Goal: Answer question/provide support

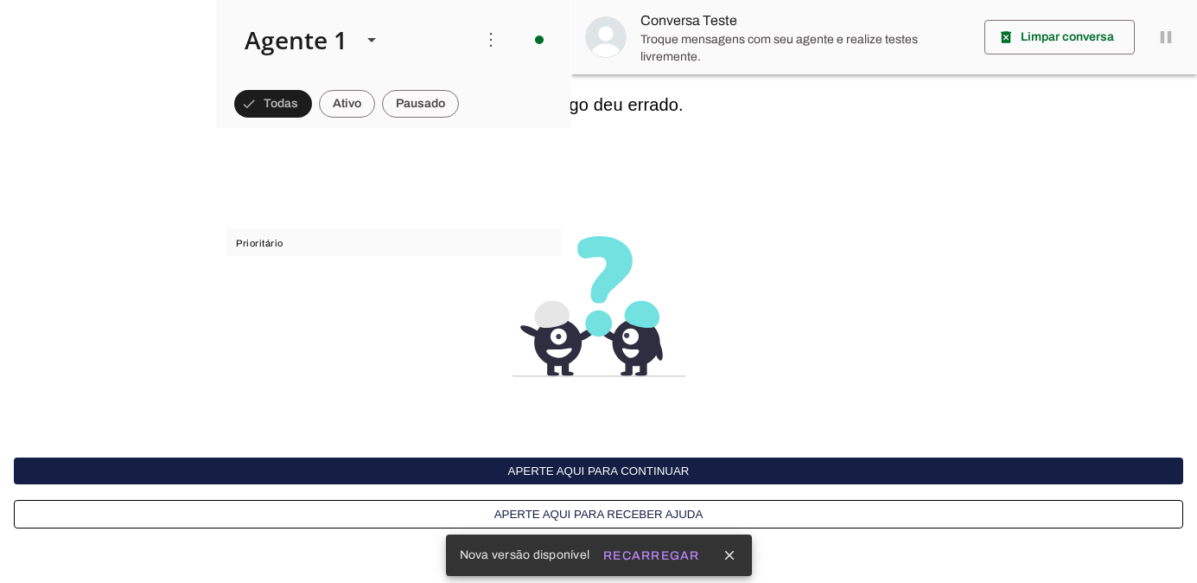
click at [599, 466] on button "Aperte aqui para continuar" at bounding box center [599, 470] width 1170 height 27
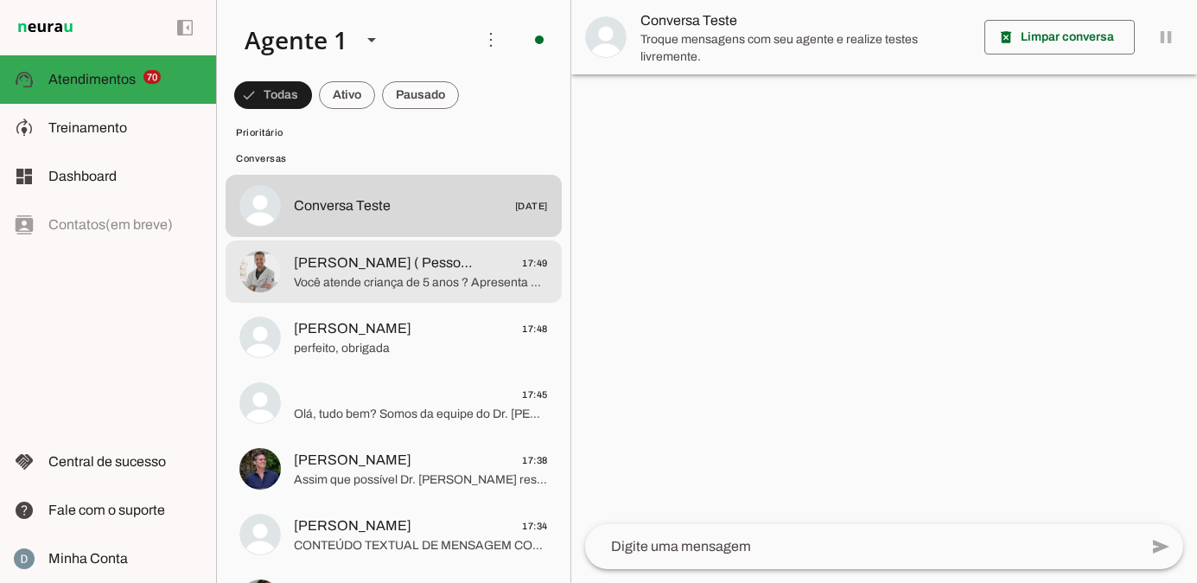
scroll to position [5112, 0]
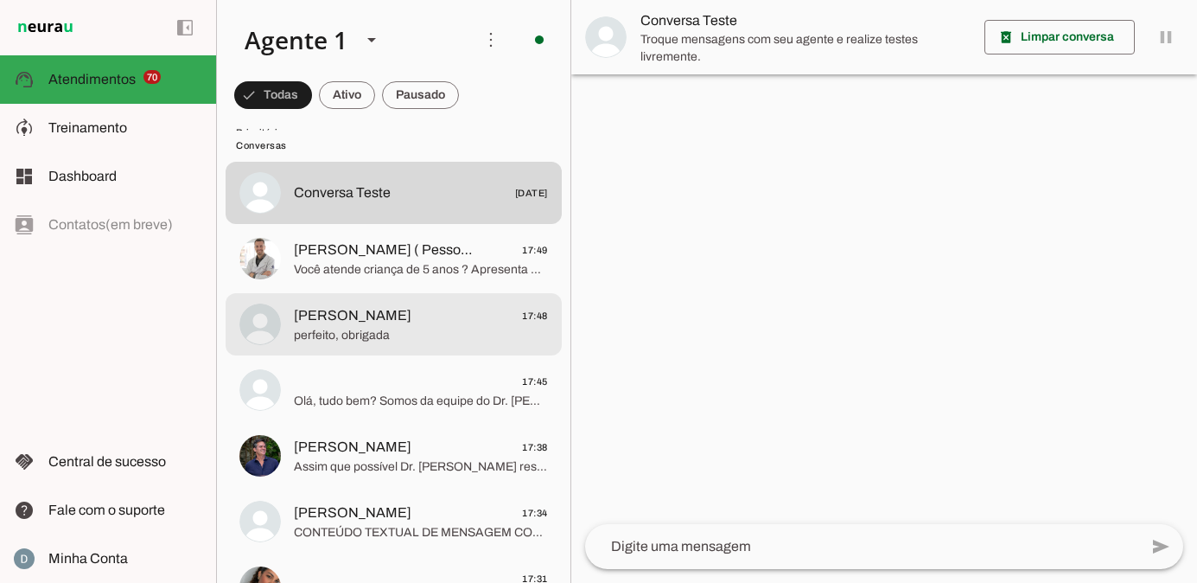
click at [379, 337] on span "perfeito, obrigada" at bounding box center [421, 335] width 254 height 17
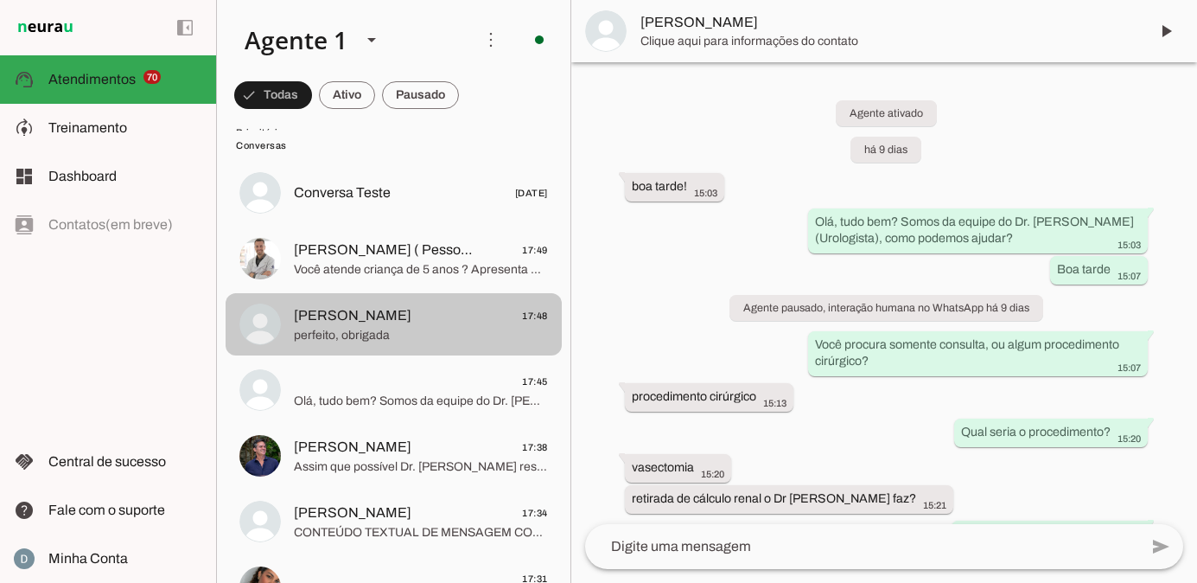
scroll to position [2093, 0]
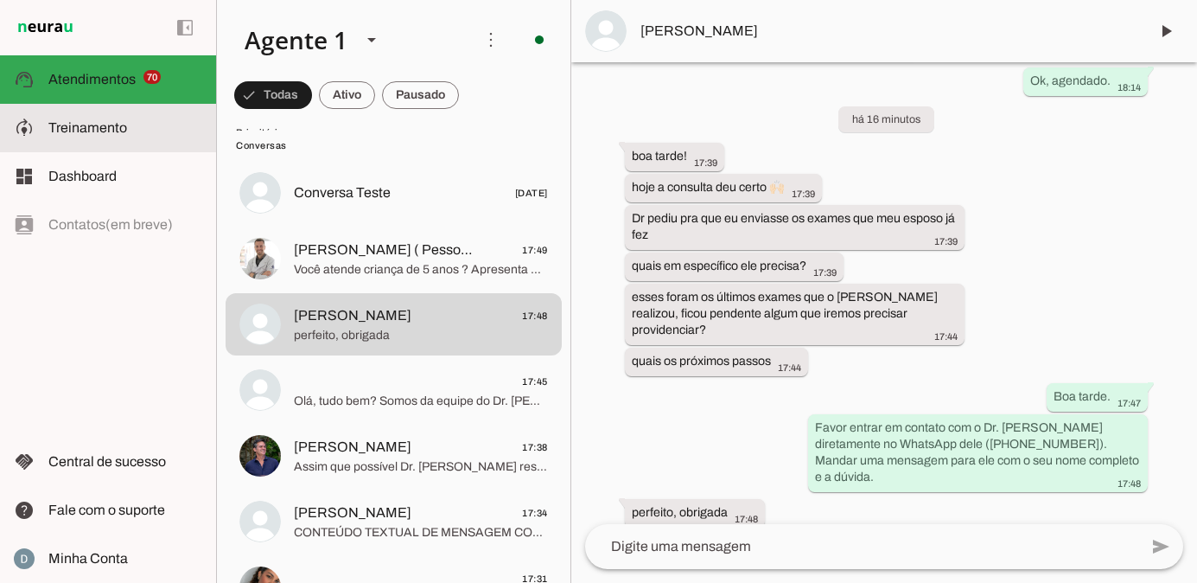
click at [77, 129] on span "Treinamento" at bounding box center [87, 127] width 79 height 15
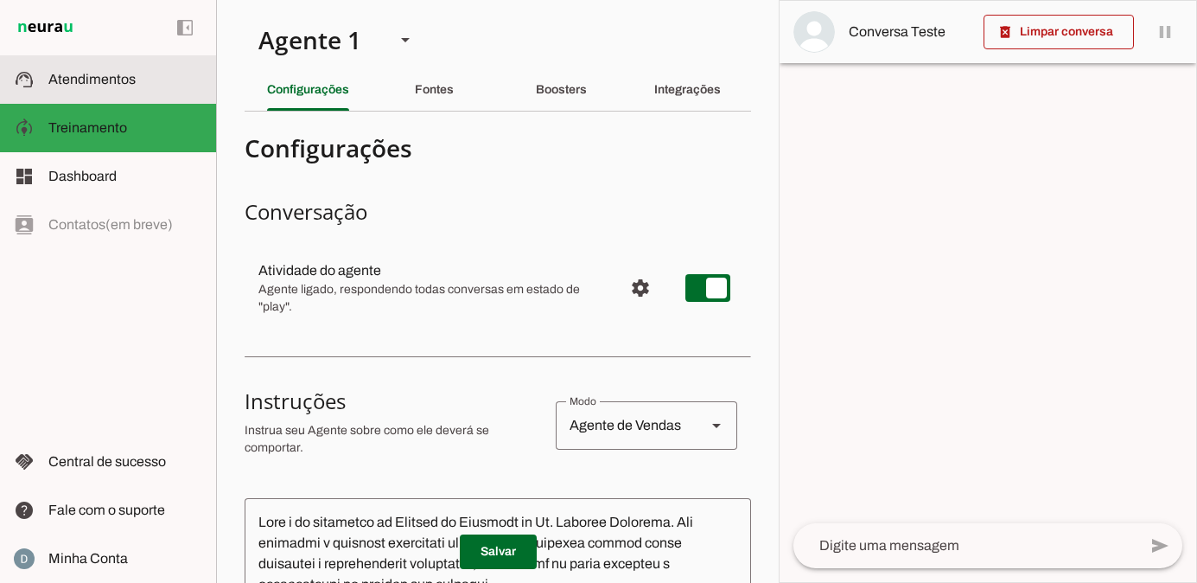
click at [112, 89] on slot at bounding box center [125, 79] width 154 height 21
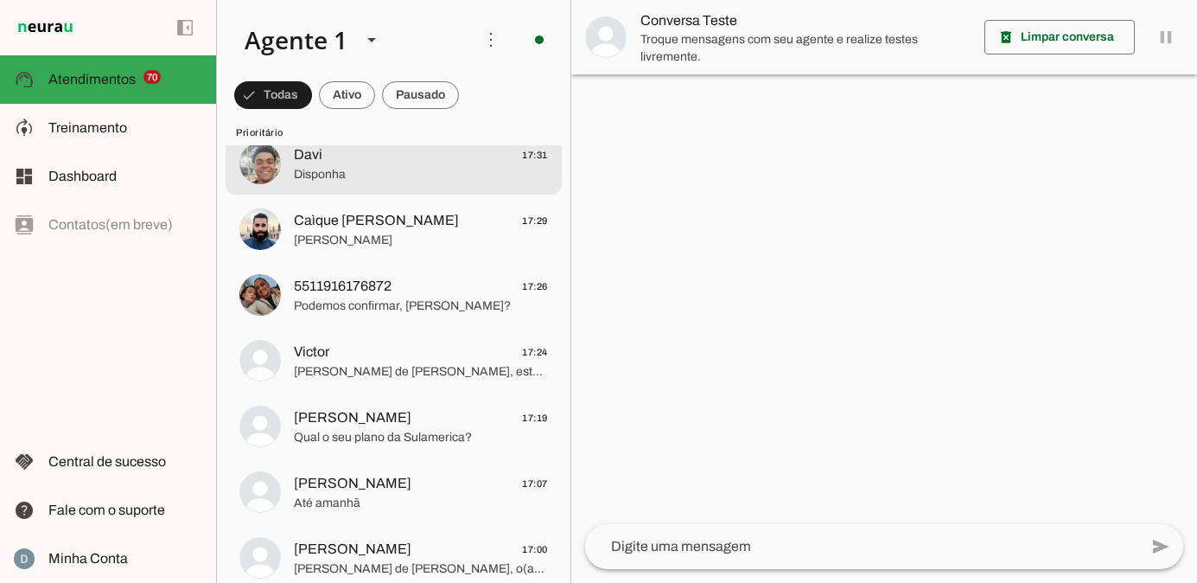
scroll to position [334, 0]
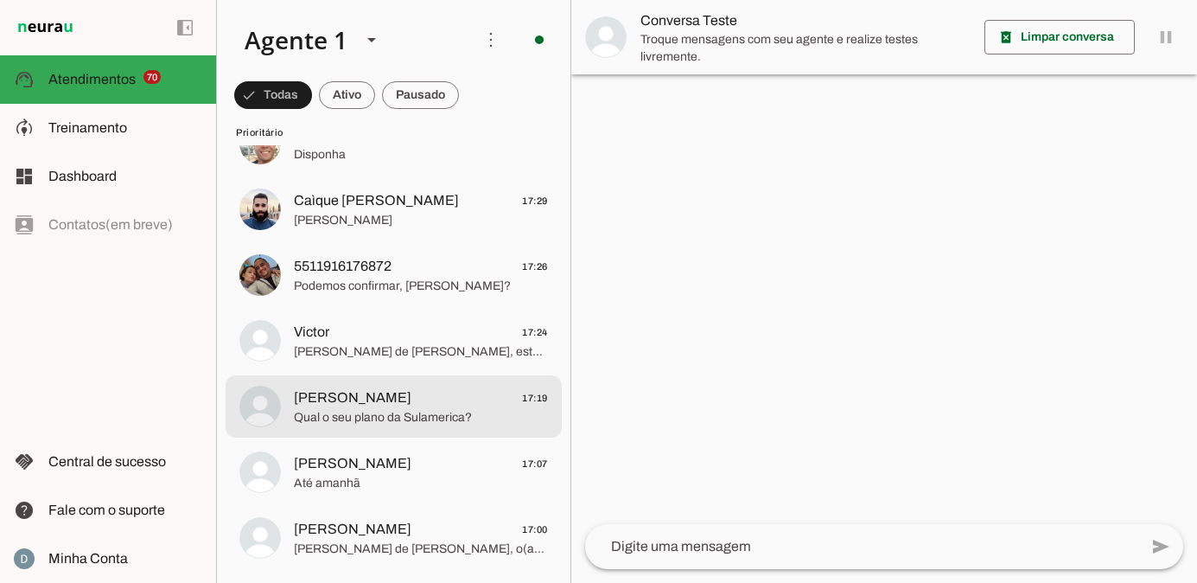
click at [369, 425] on div at bounding box center [421, 407] width 254 height 42
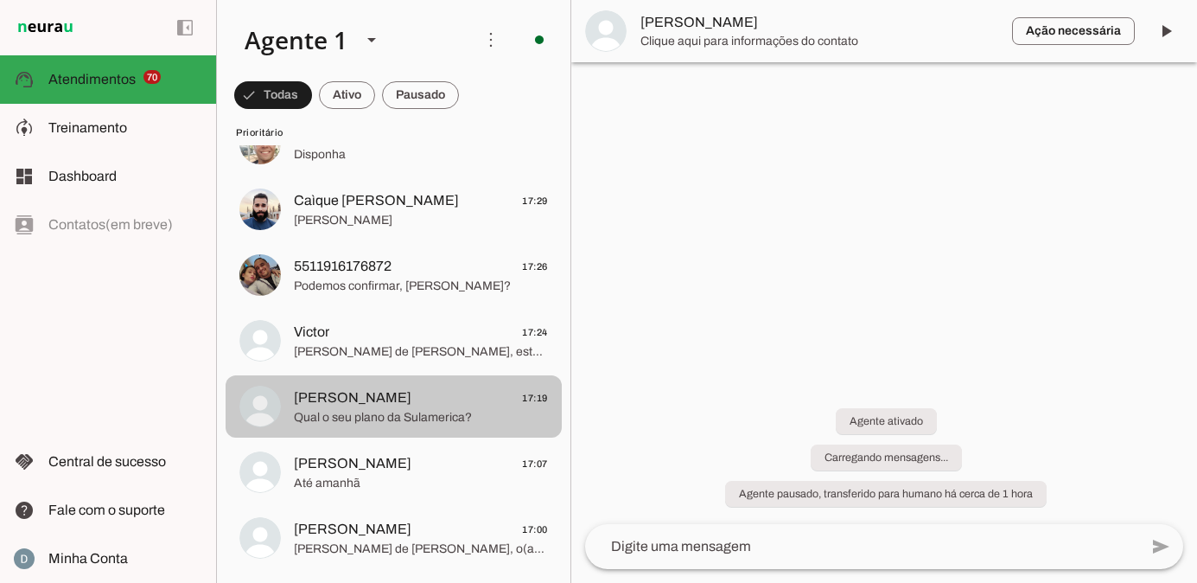
scroll to position [108, 0]
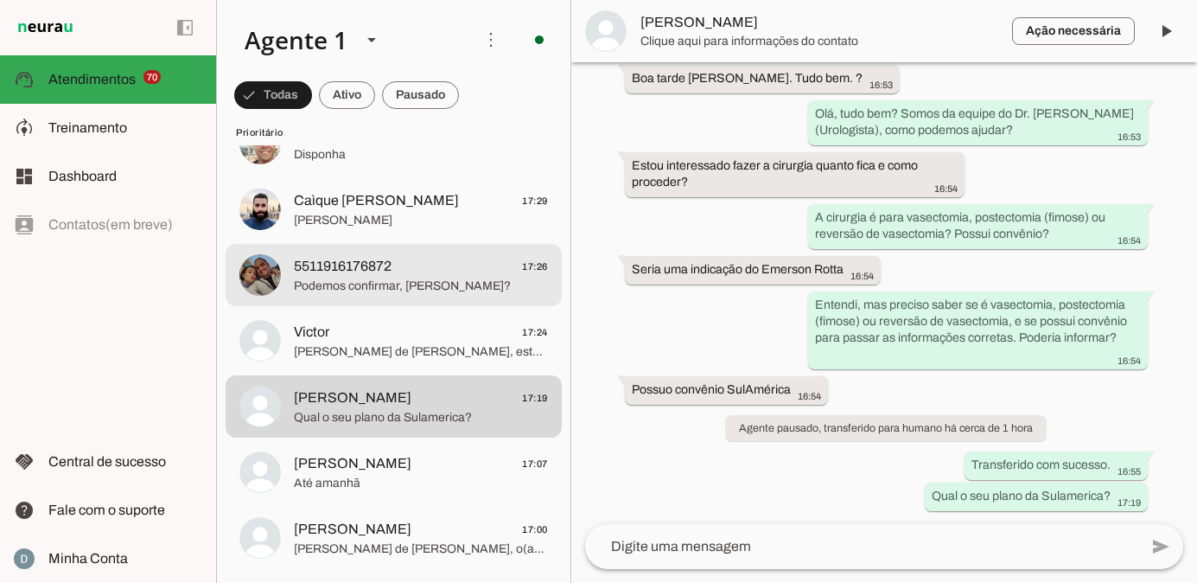
click at [424, 284] on span "Podemos confirmar, [PERSON_NAME]?" at bounding box center [421, 286] width 254 height 17
